Goal: Task Accomplishment & Management: Use online tool/utility

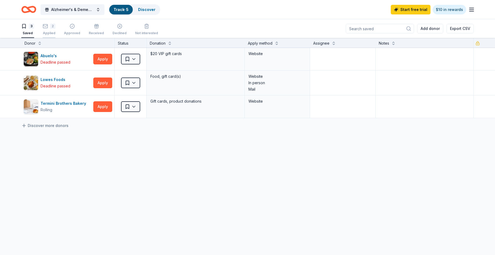
click at [55, 26] on div "2" at bounding box center [52, 25] width 5 height 5
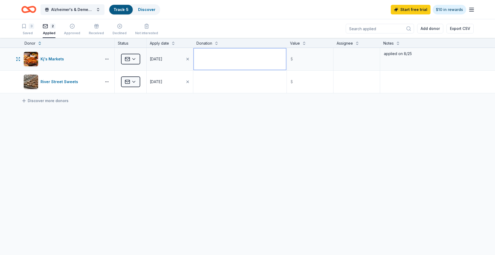
click at [202, 61] on textarea at bounding box center [240, 58] width 92 height 21
type textarea "fruits and small bag of chips"
click at [296, 56] on input "text" at bounding box center [310, 58] width 45 height 21
type input "100.00"
click at [340, 61] on textarea at bounding box center [356, 58] width 45 height 21
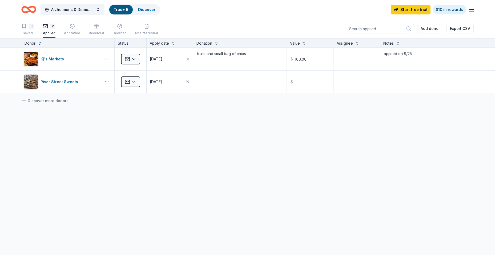
click at [115, 9] on link "Track · 5" at bounding box center [121, 9] width 15 height 5
